Goal: Information Seeking & Learning: Find specific fact

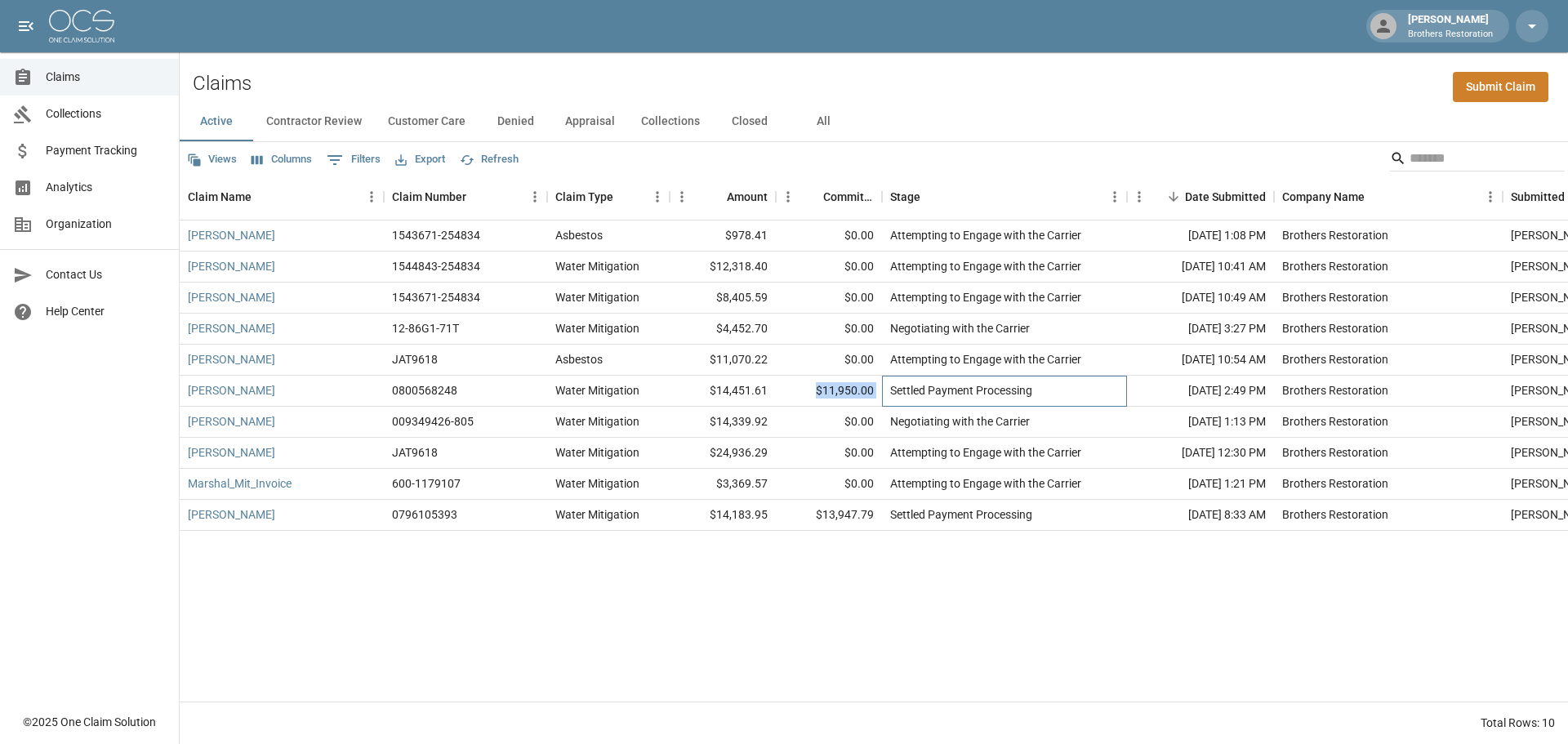
drag, startPoint x: 883, startPoint y: 392, endPoint x: 819, endPoint y: 394, distance: 64.0
click at [819, 394] on div "[PERSON_NAME] 0800568248 Water Mitigation $14,451.61 $11,950.00 Settled Payment…" at bounding box center [942, 392] width 1527 height 31
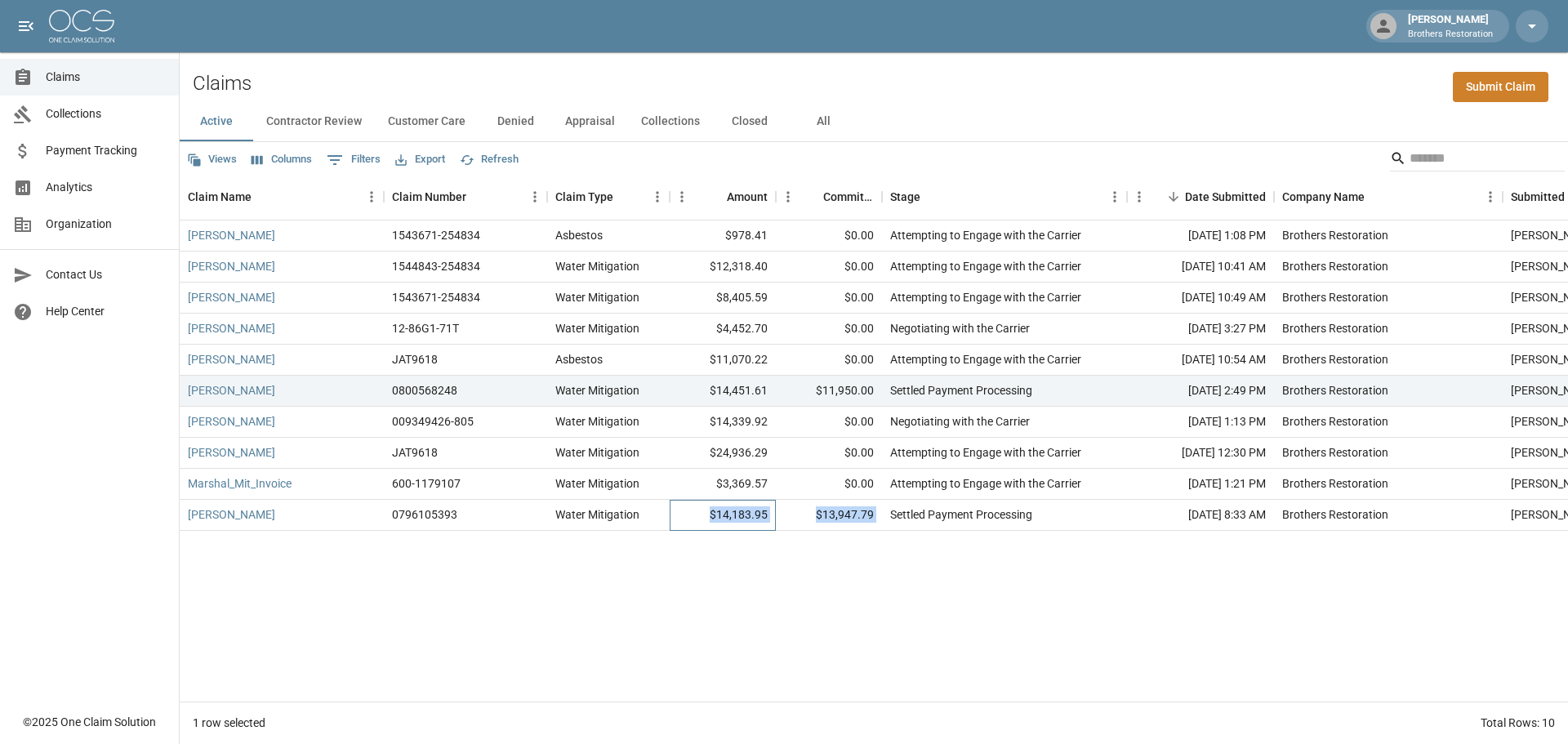
drag, startPoint x: 718, startPoint y: 516, endPoint x: 888, endPoint y: 514, distance: 170.0
click at [888, 514] on div "[PERSON_NAME] 0796105393 Water Mitigation $14,183.95 $13,947.79 Settled Payment…" at bounding box center [942, 515] width 1527 height 31
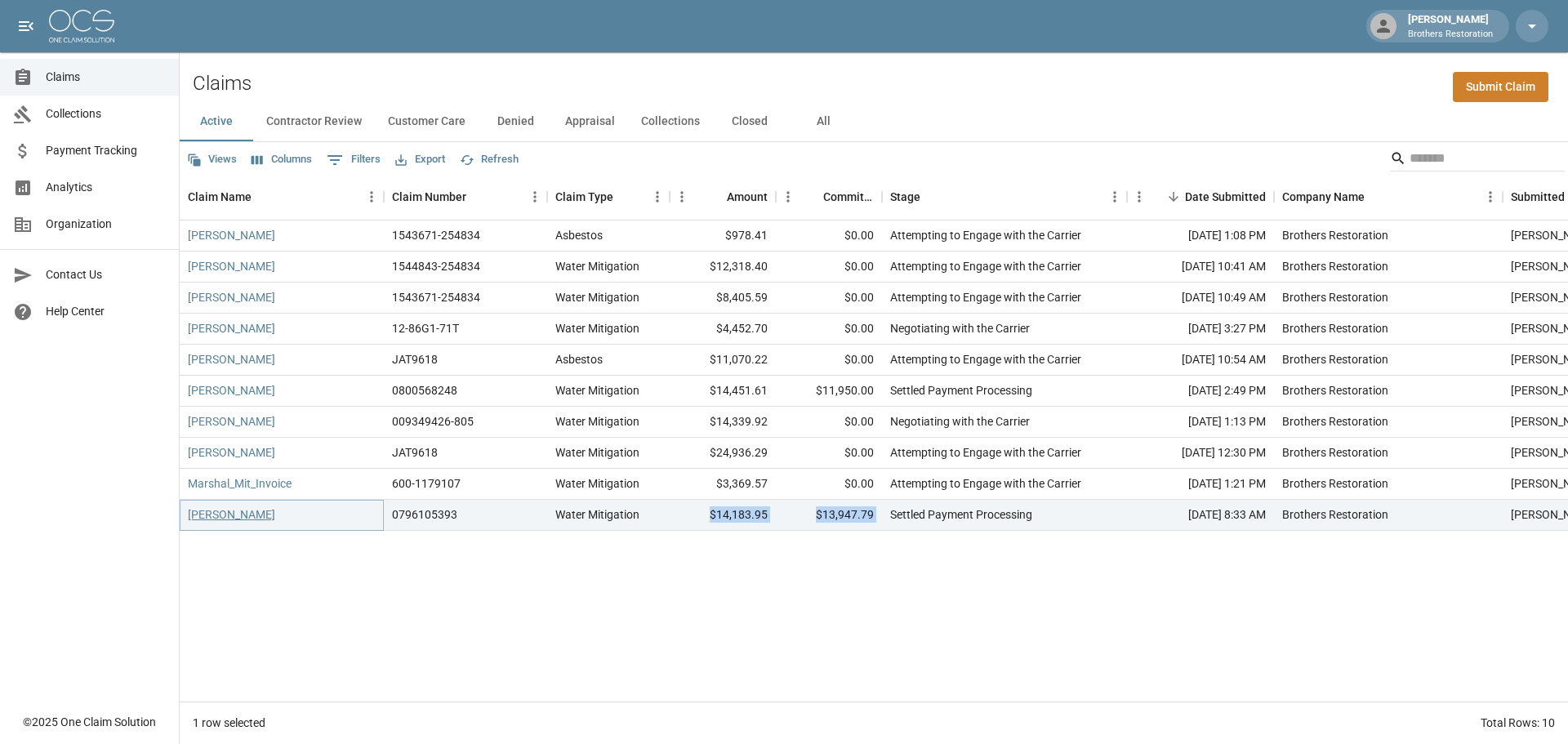
click at [222, 516] on link "[PERSON_NAME]" at bounding box center [231, 514] width 88 height 16
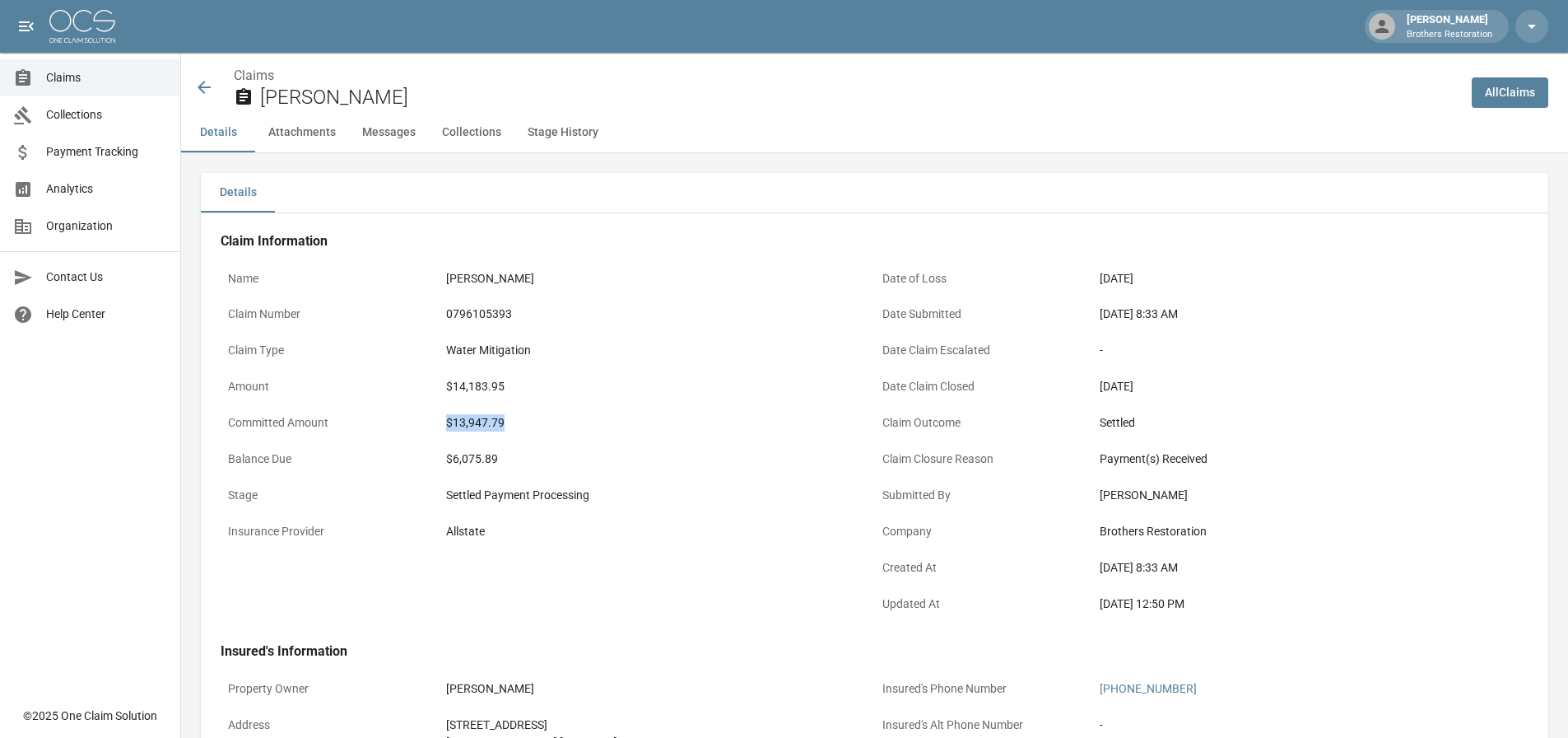
drag, startPoint x: 508, startPoint y: 428, endPoint x: 444, endPoint y: 427, distance: 64.0
click at [444, 427] on div "$13,947.79" at bounding box center [657, 423] width 436 height 32
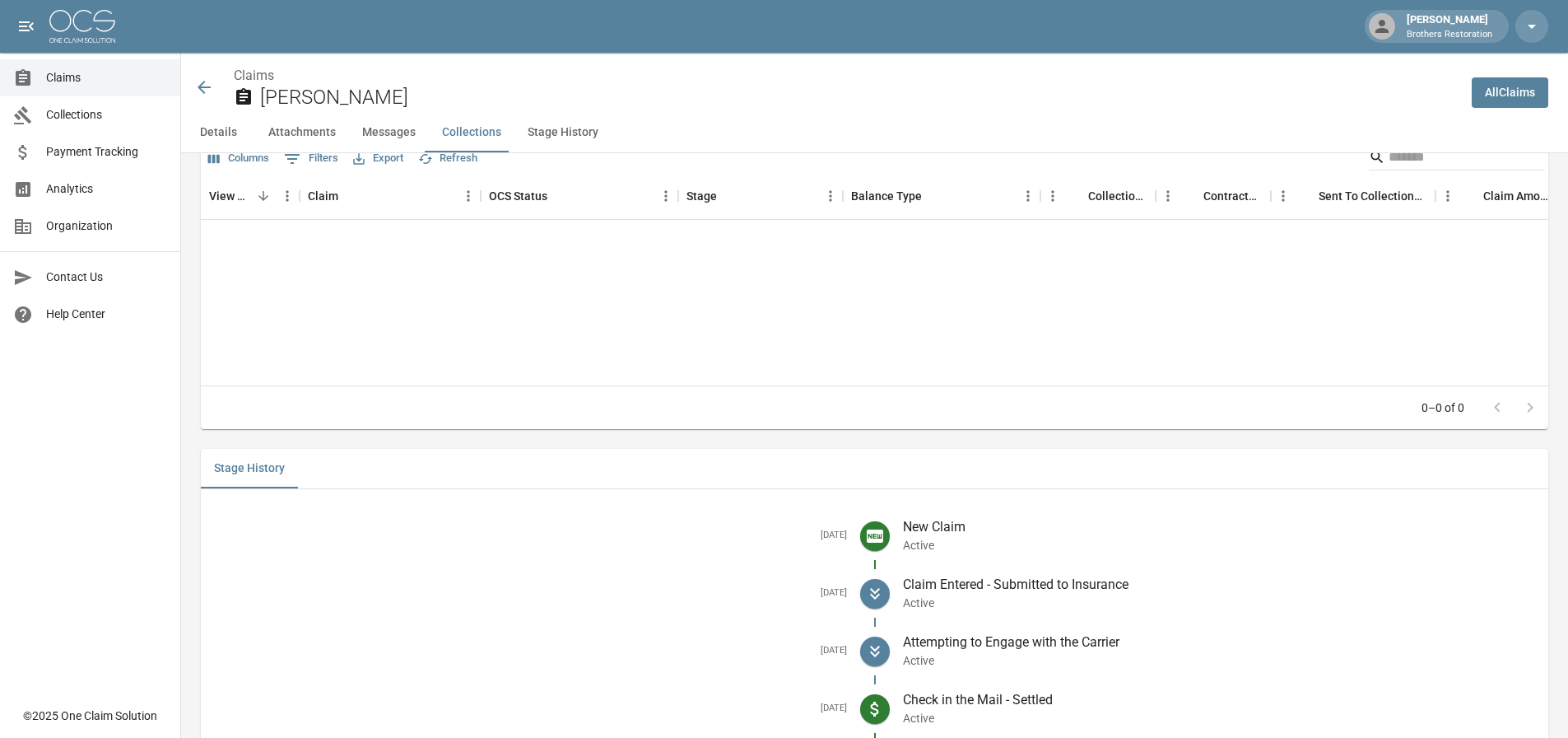
scroll to position [2347, 0]
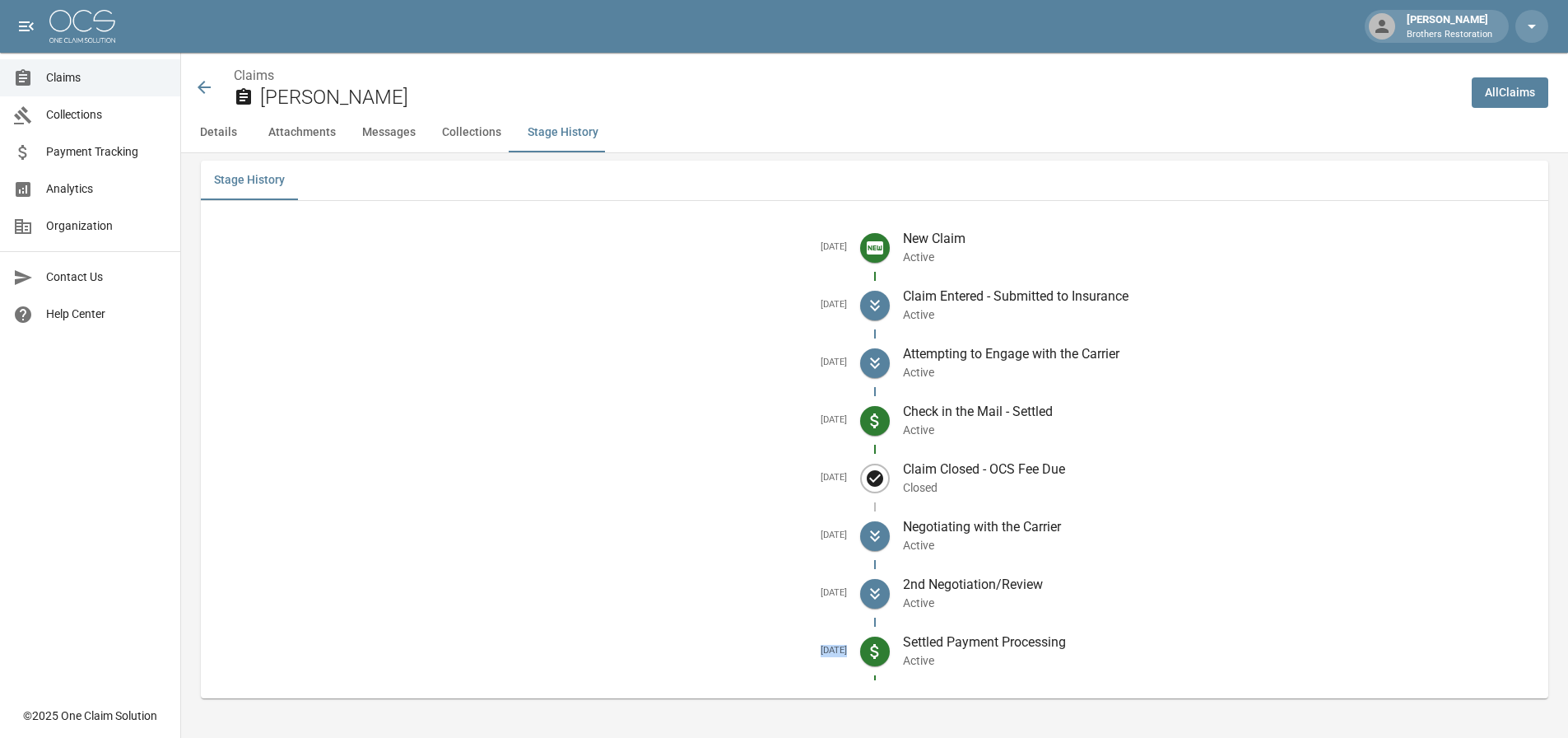
drag, startPoint x: 794, startPoint y: 649, endPoint x: 870, endPoint y: 654, distance: 76.2
click at [870, 654] on li "[DATE] Settled Payment Processing Active" at bounding box center [874, 651] width 1322 height 57
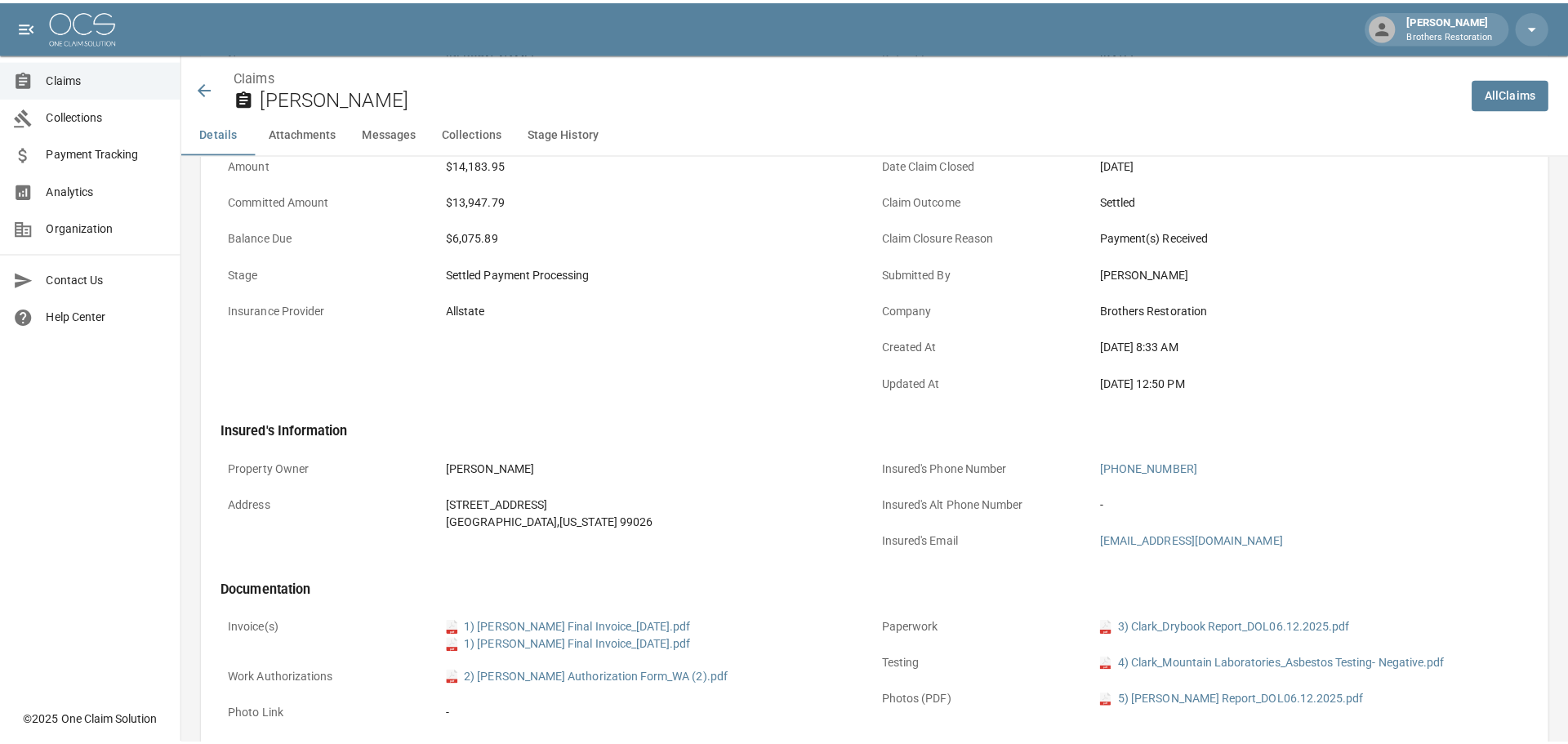
scroll to position [0, 0]
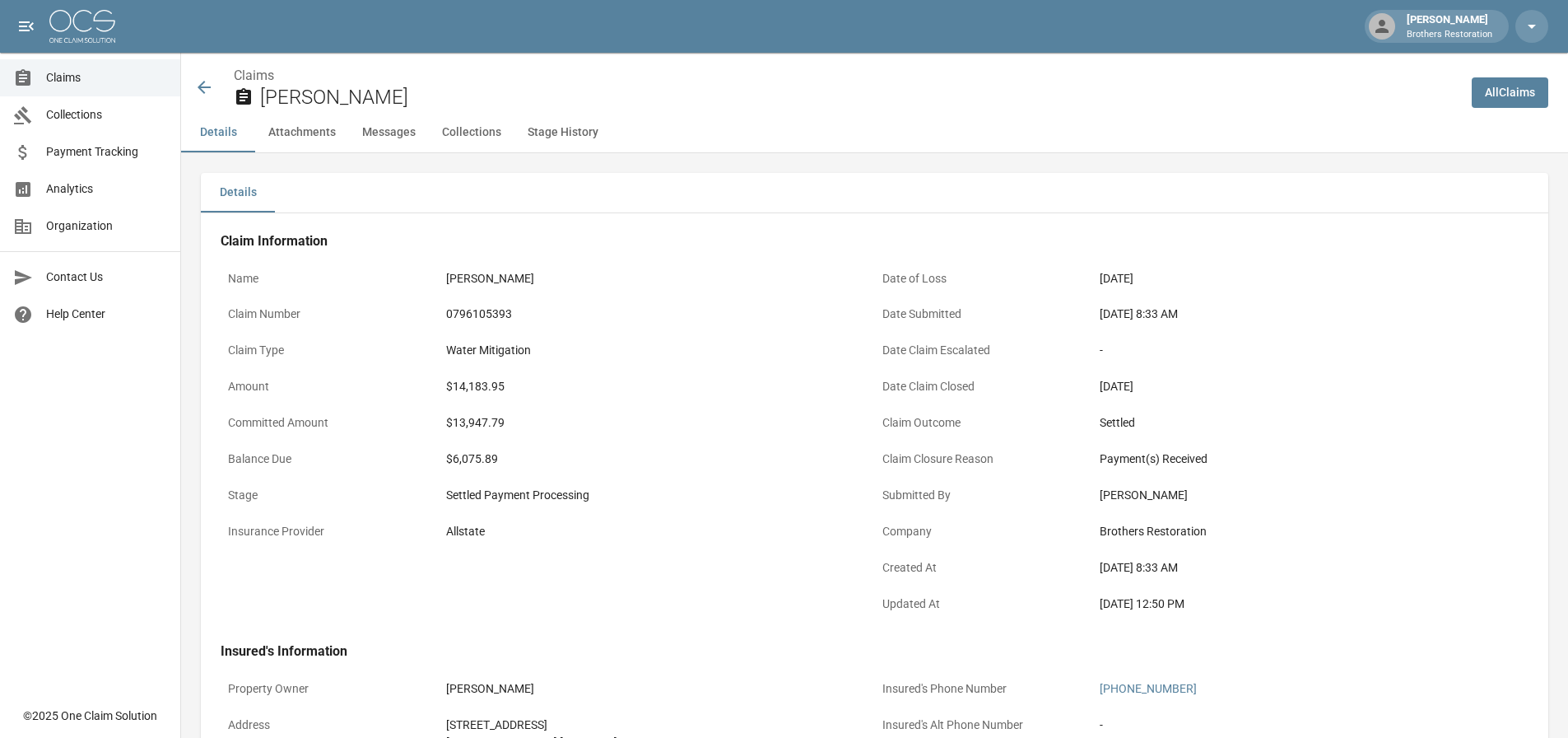
click at [72, 79] on span "Claims" at bounding box center [106, 77] width 121 height 18
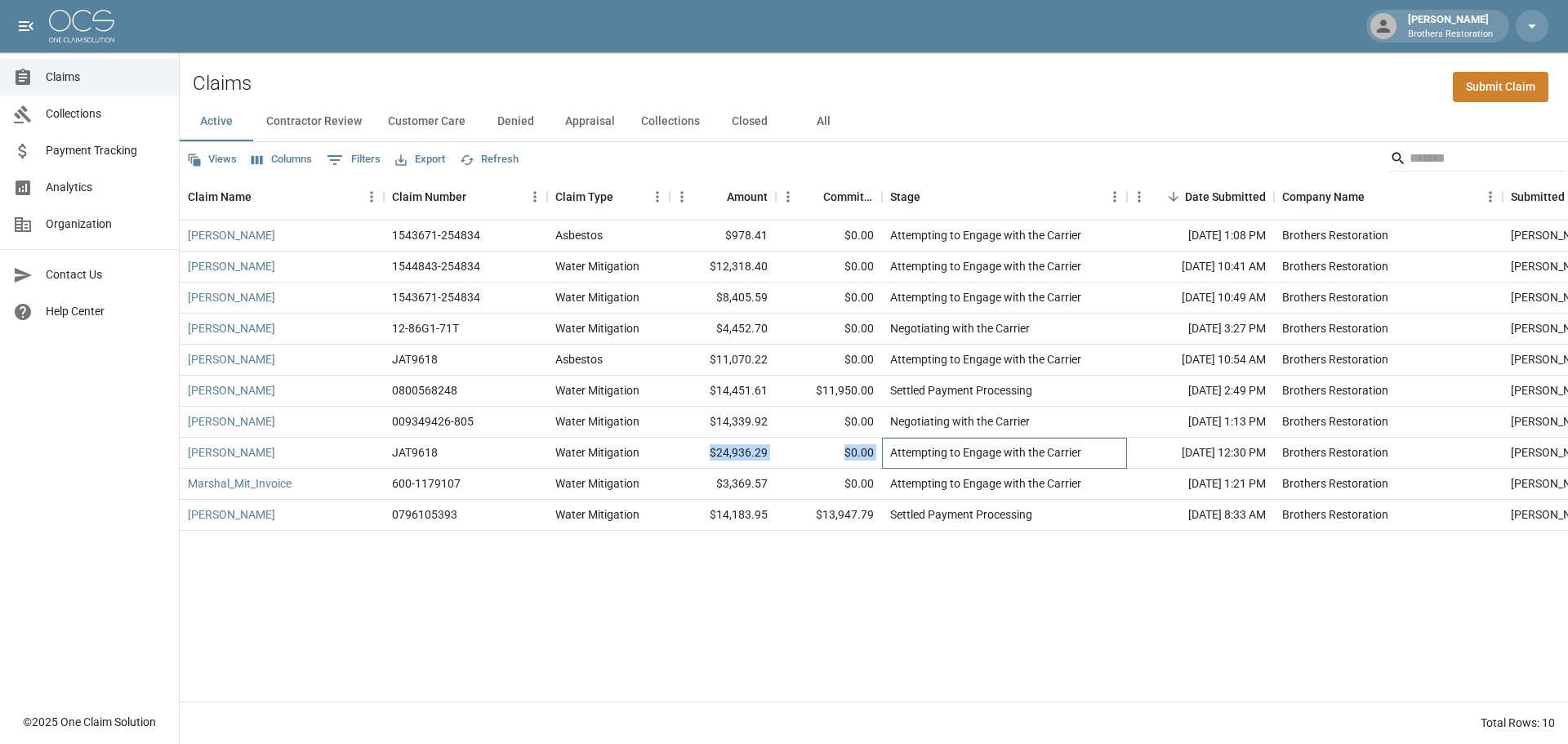
drag, startPoint x: 884, startPoint y: 454, endPoint x: 695, endPoint y: 461, distance: 189.1
click at [695, 461] on div "[PERSON_NAME] JAT9618 Water Mitigation $24,936.29 $0.00 Attempting to Engage wi…" at bounding box center [942, 453] width 1527 height 31
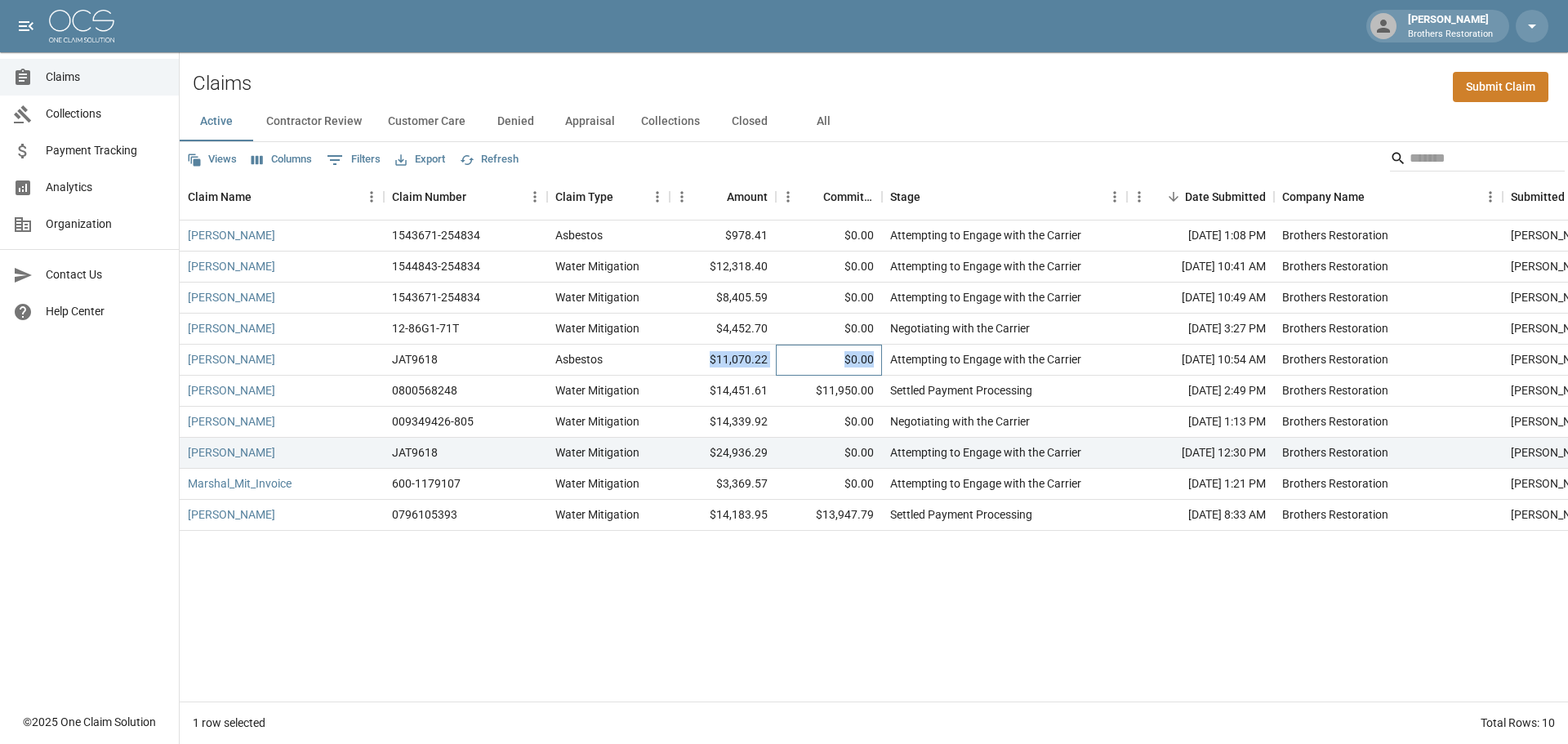
drag, startPoint x: 877, startPoint y: 357, endPoint x: 693, endPoint y: 372, distance: 184.6
click at [693, 372] on div "[PERSON_NAME] JAT9618 Asbestos $11,070.22 $0.00 Attempting to Engage with the C…" at bounding box center [942, 361] width 1527 height 31
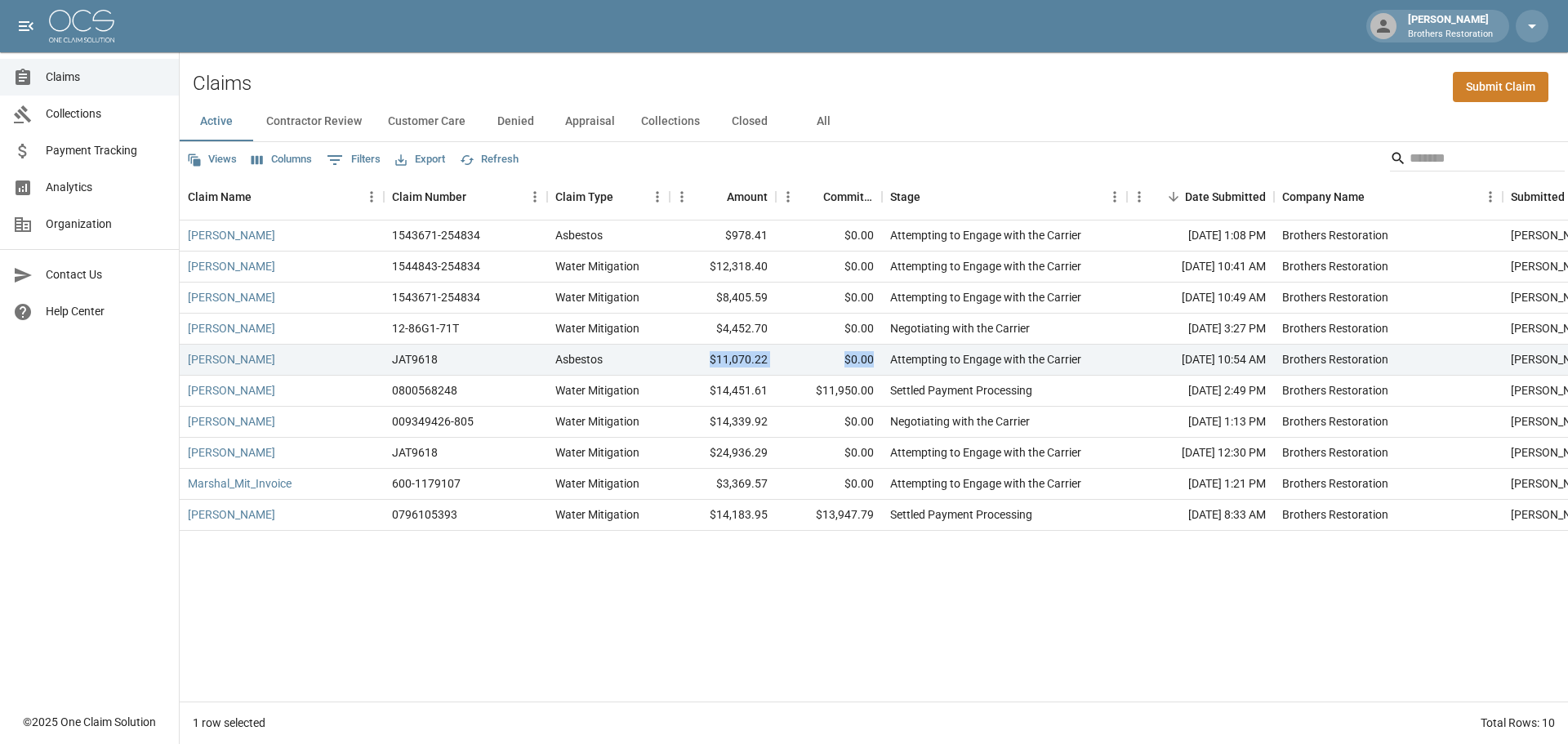
click at [583, 123] on button "Appraisal" at bounding box center [589, 122] width 76 height 39
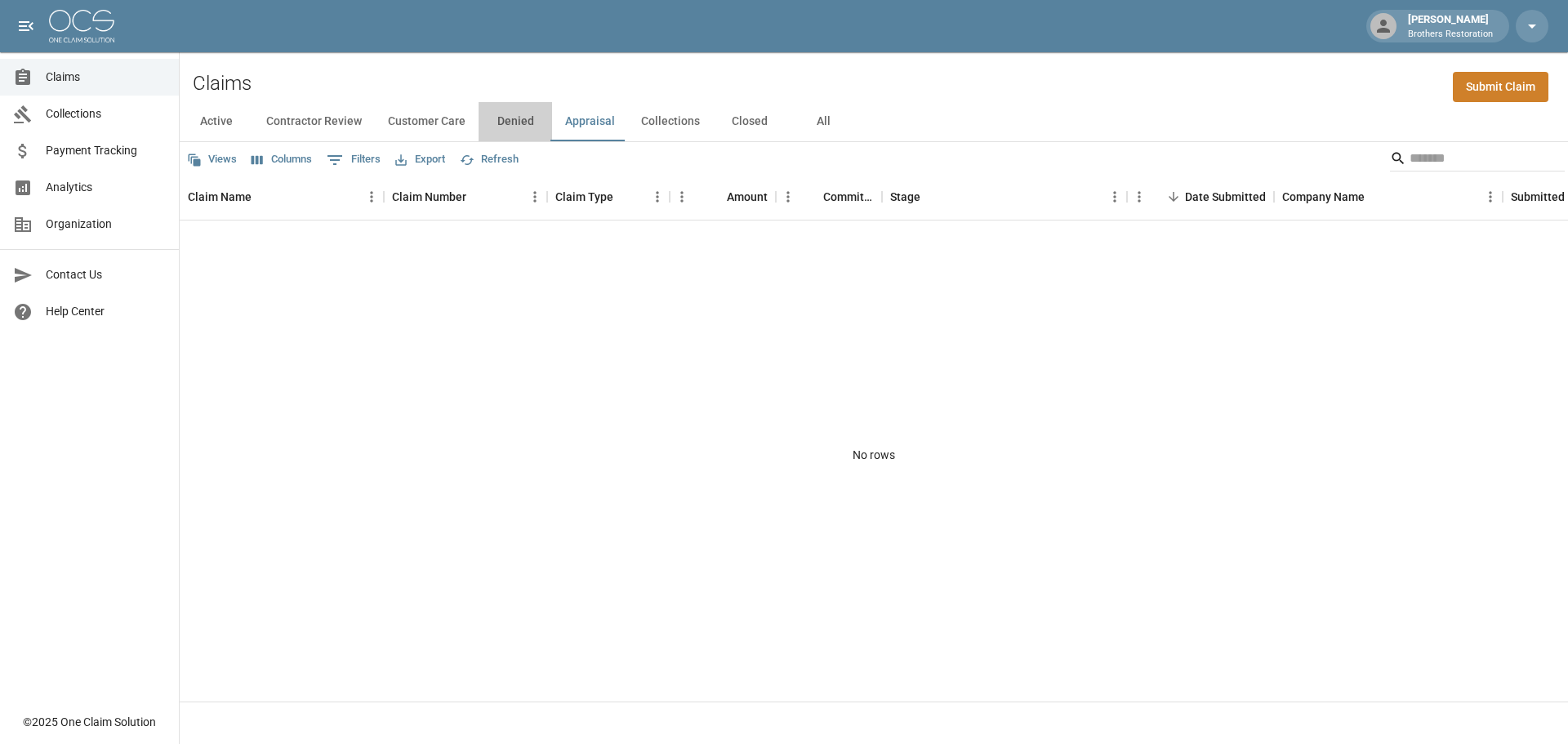
click at [497, 122] on button "Denied" at bounding box center [515, 122] width 73 height 39
click at [824, 124] on button "All" at bounding box center [823, 122] width 73 height 39
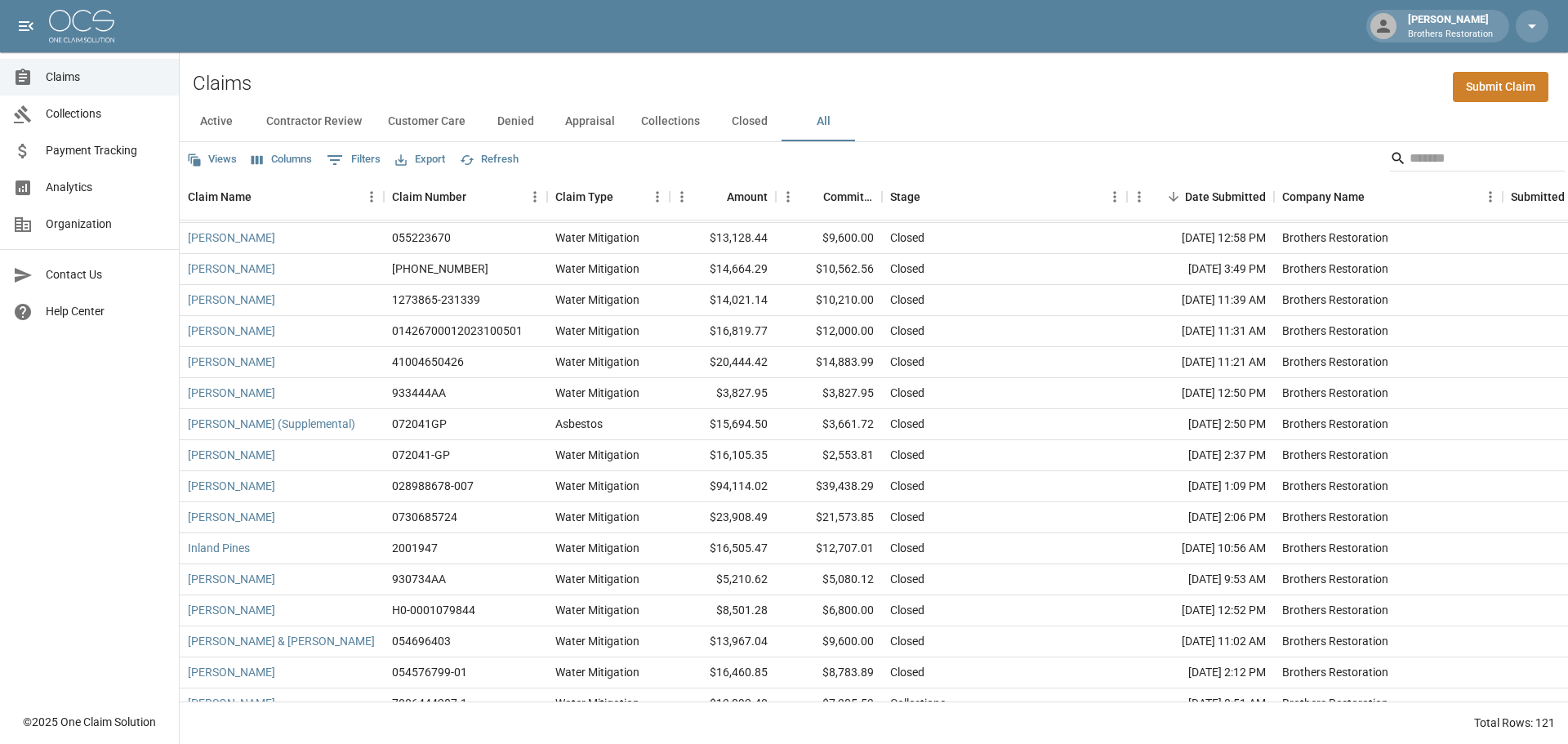
scroll to position [2797, 0]
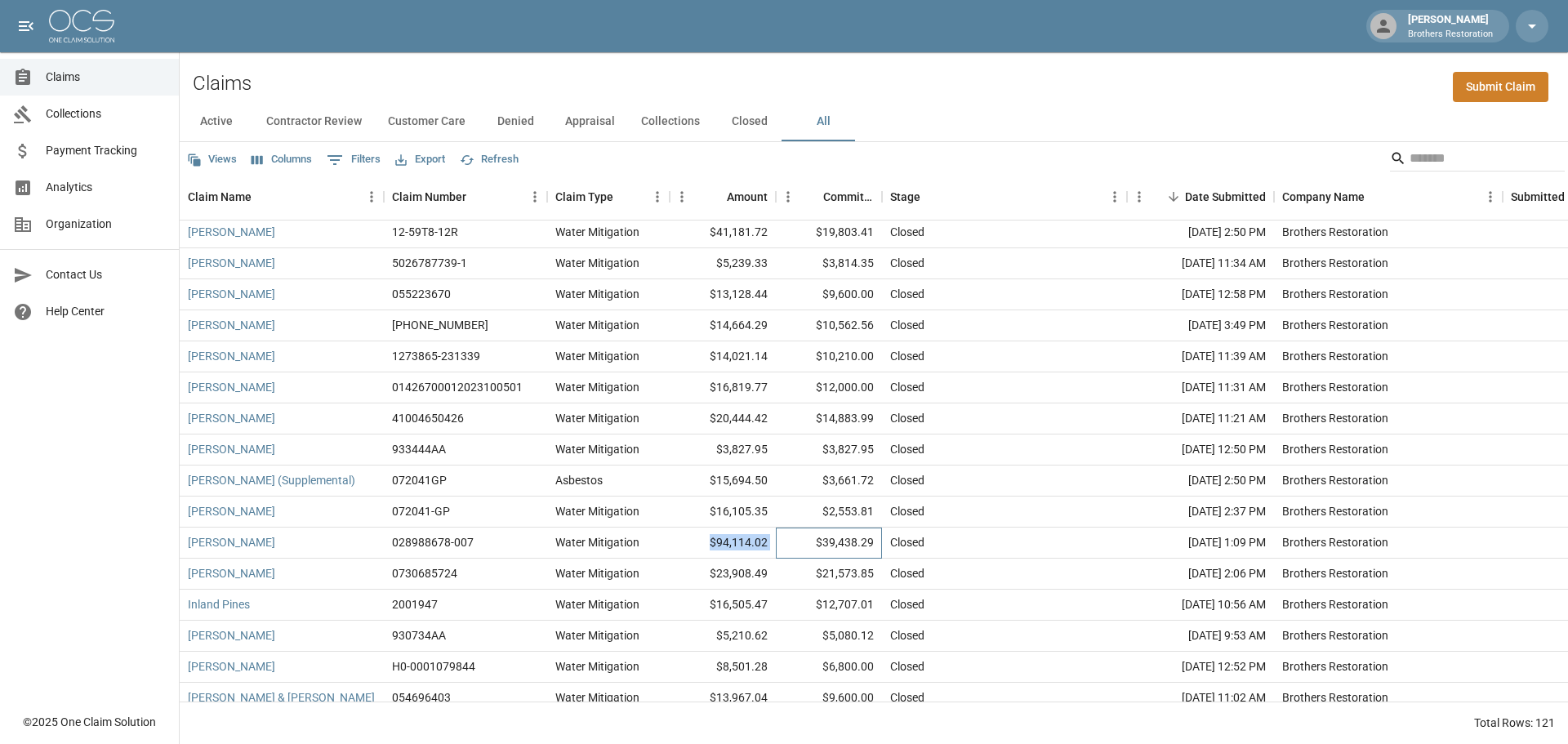
drag, startPoint x: 787, startPoint y: 547, endPoint x: 706, endPoint y: 545, distance: 81.0
click at [698, 551] on div "[PERSON_NAME] 028988678-007 Water Mitigation $94,114.02 $39,438.29 Closed [DATE…" at bounding box center [942, 544] width 1527 height 31
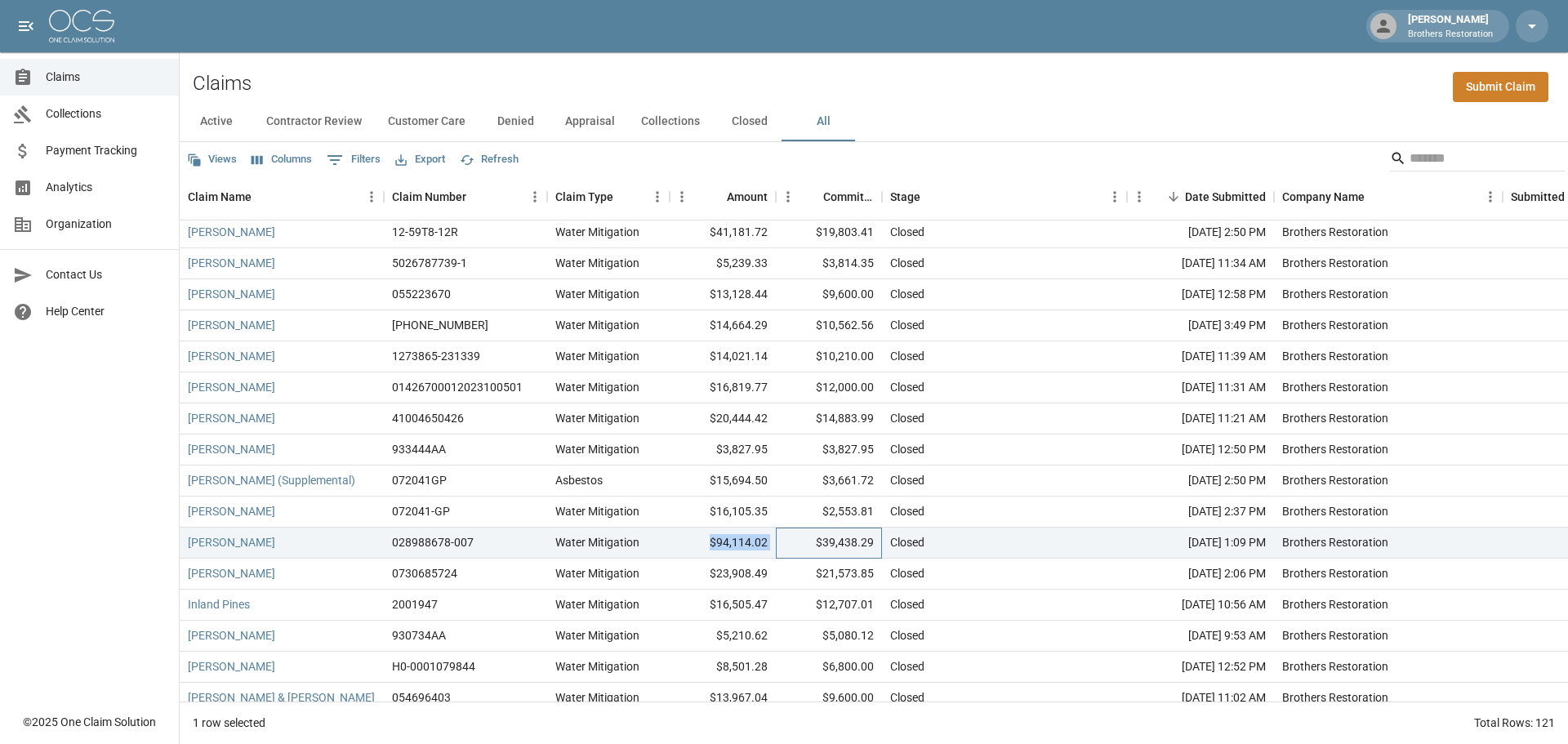
click at [789, 540] on div "$39,438.29" at bounding box center [829, 544] width 106 height 31
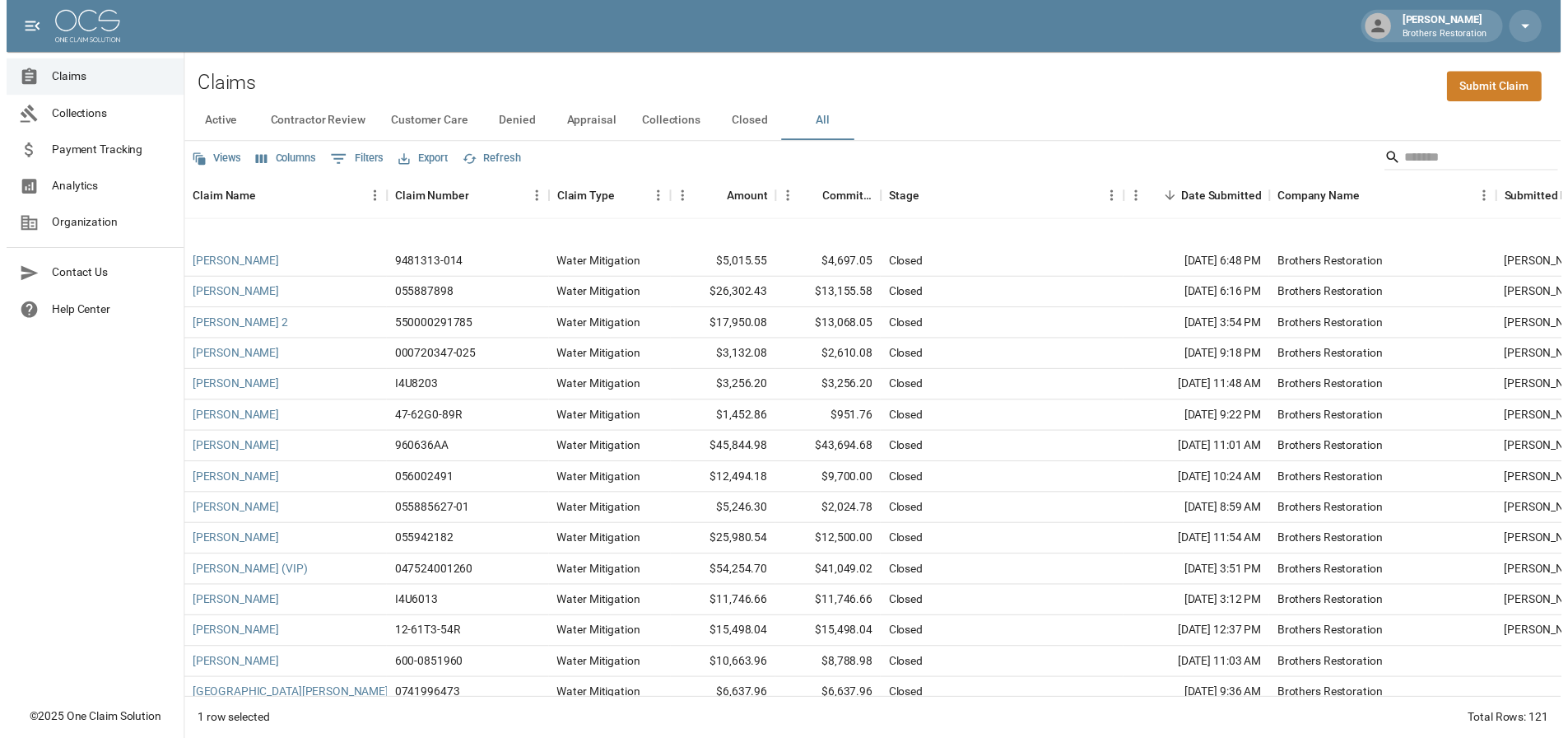
scroll to position [2160, 0]
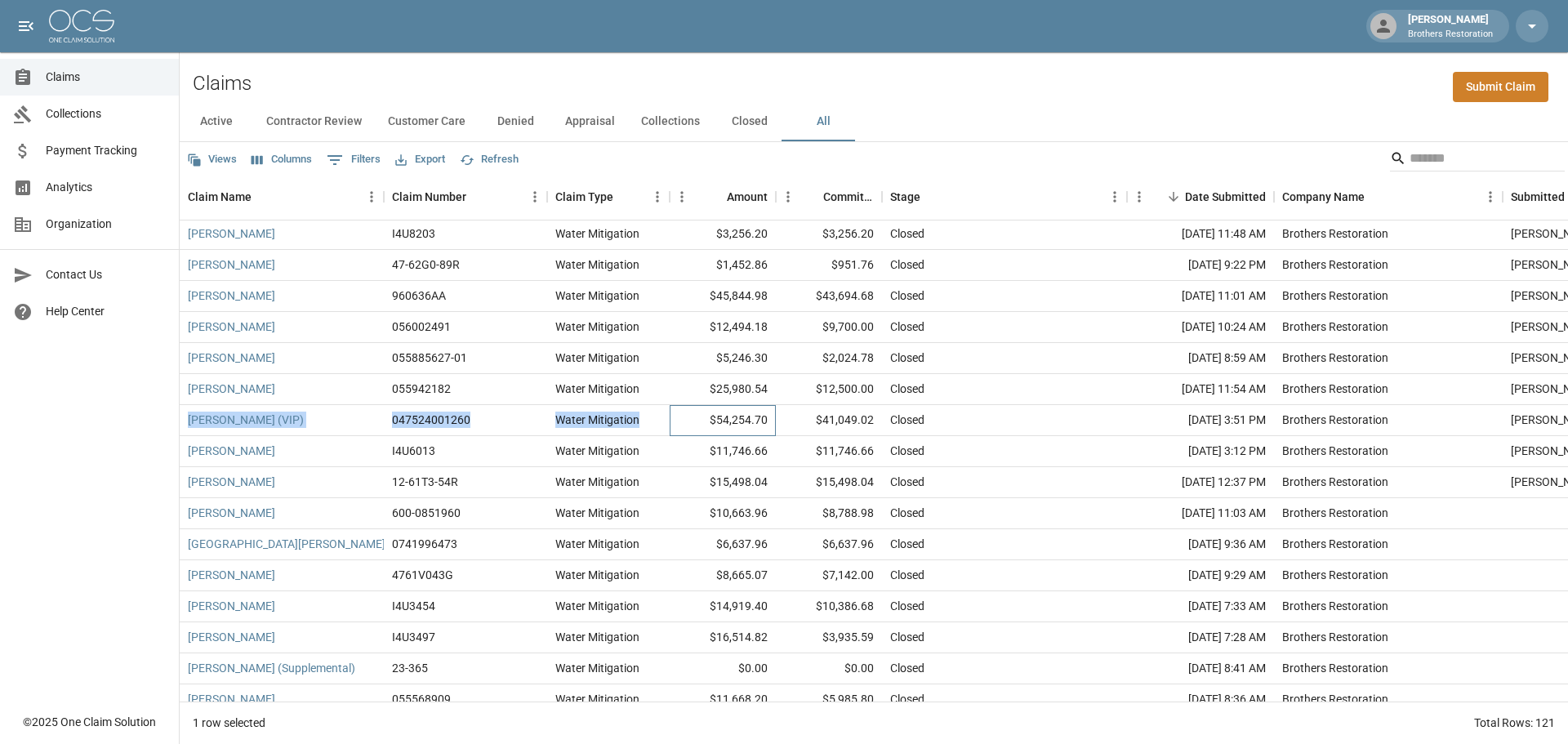
drag, startPoint x: 702, startPoint y: 422, endPoint x: 185, endPoint y: 425, distance: 517.0
click at [185, 425] on div "[PERSON_NAME] (VIP) 047524001260 Water Mitigation $54,254.70 $41,049.02 Closed …" at bounding box center [942, 421] width 1527 height 31
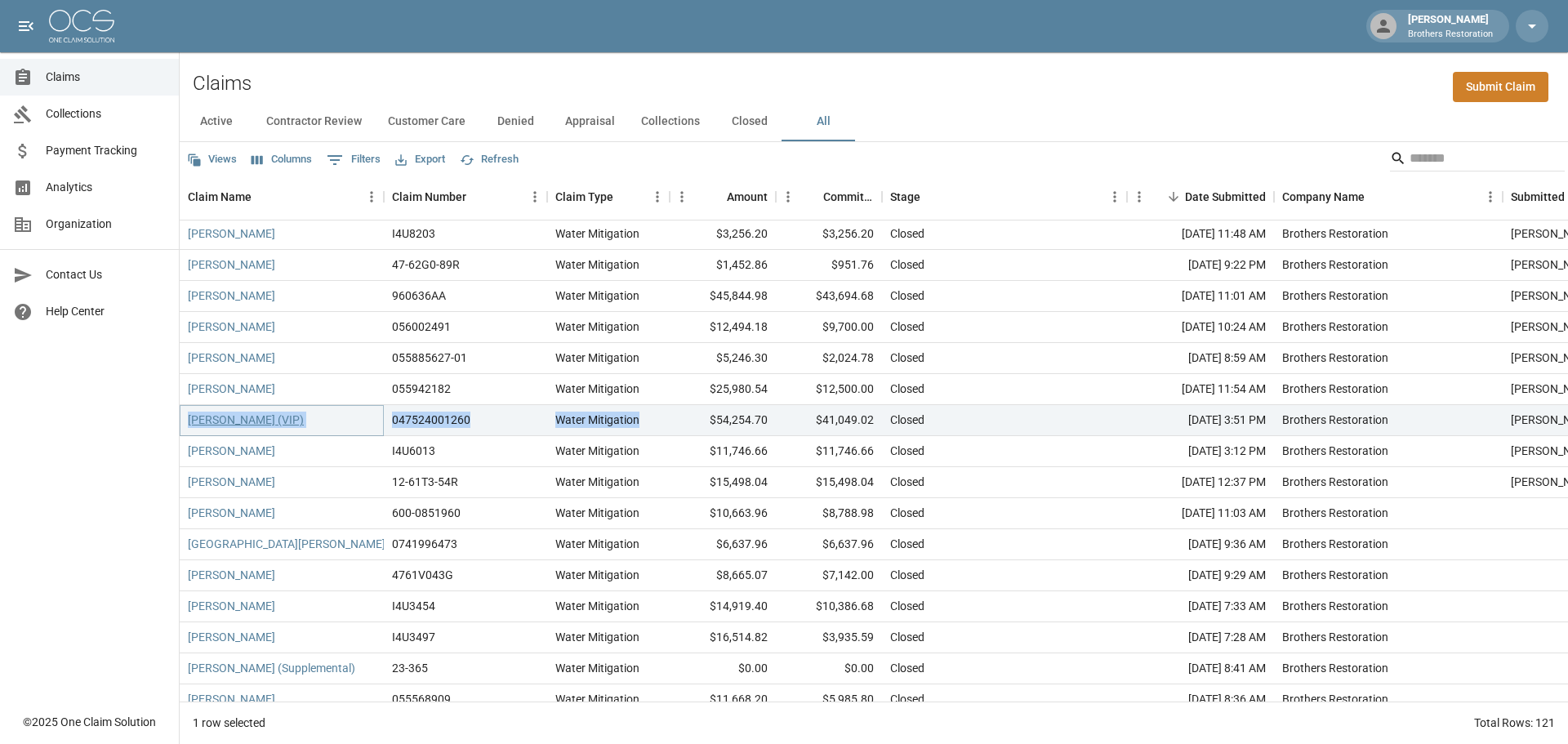
click at [213, 418] on link "[PERSON_NAME] (VIP)" at bounding box center [245, 420] width 116 height 16
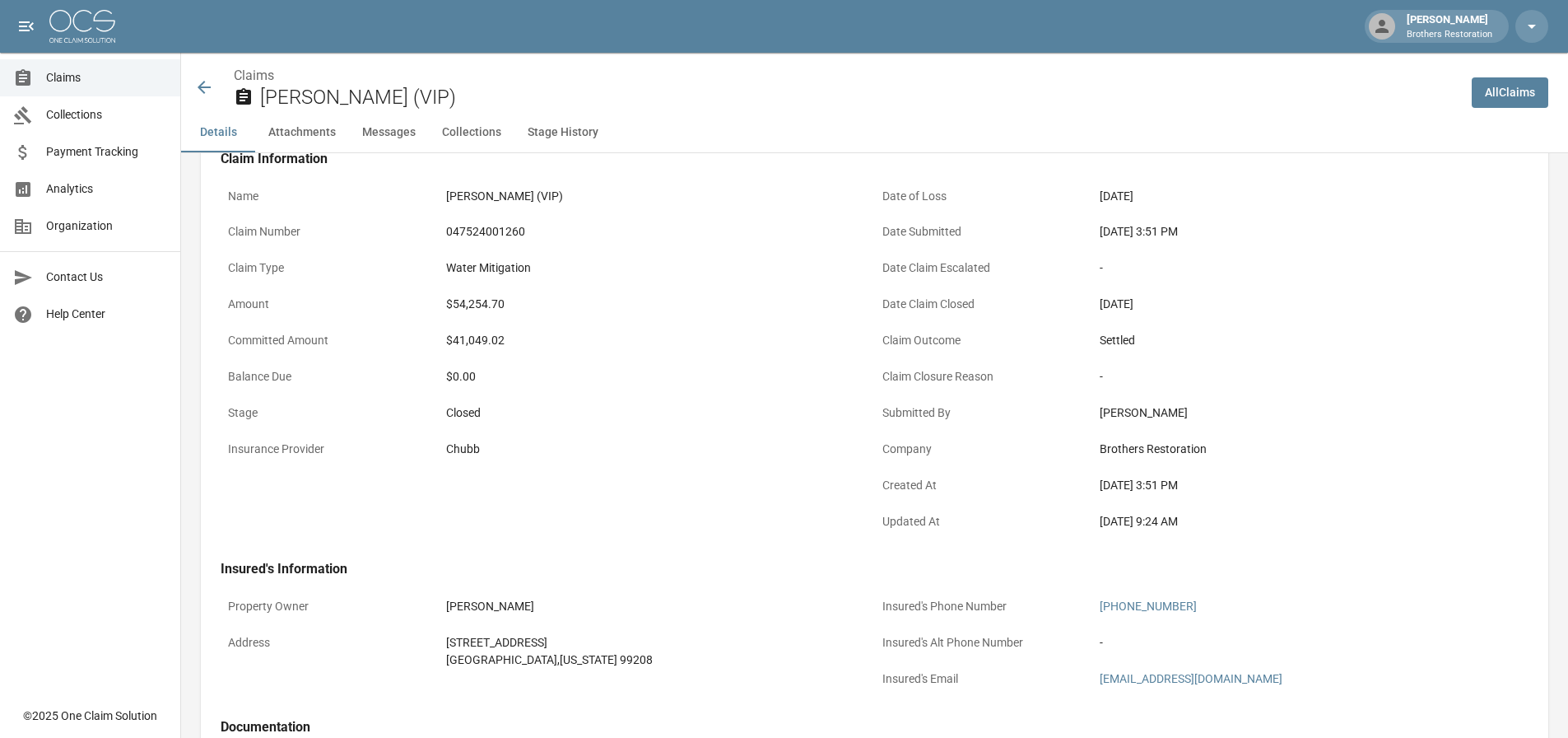
scroll to position [329, 0]
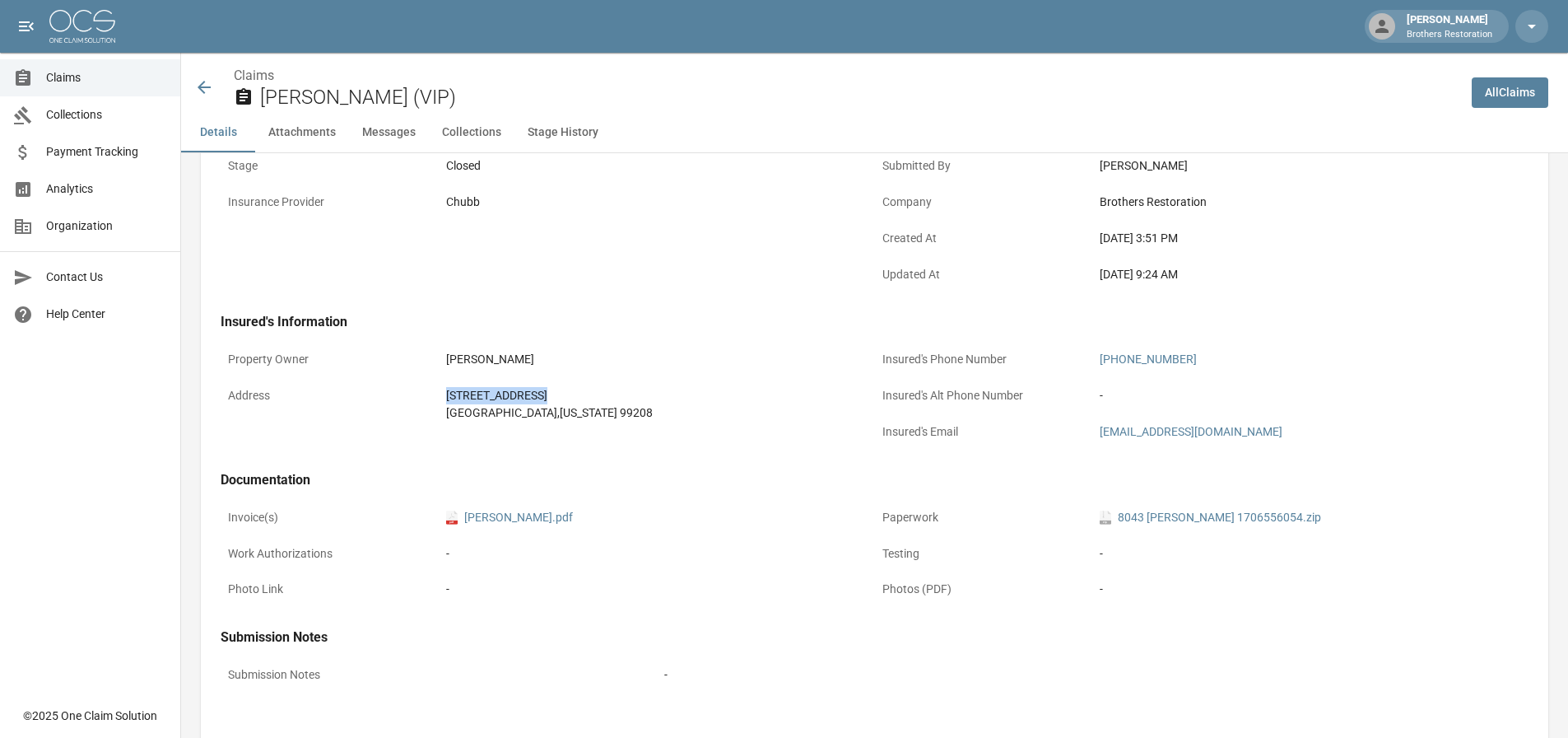
drag, startPoint x: 548, startPoint y: 397, endPoint x: 436, endPoint y: 402, distance: 112.1
click at [436, 402] on div "Address [STREET_ADDRESS][US_STATE]" at bounding box center [548, 404] width 655 height 50
copy div "[STREET_ADDRESS]"
